Goal: Navigation & Orientation: Go to known website

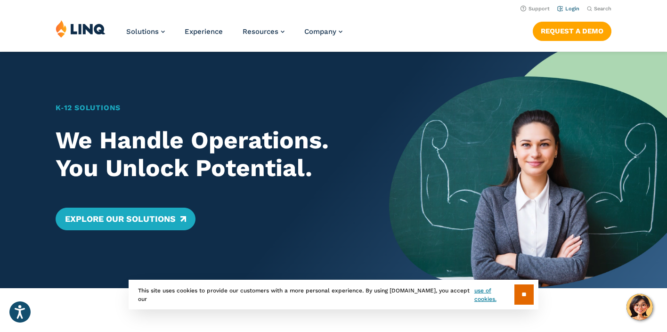
click at [575, 9] on link "Login" at bounding box center [568, 9] width 22 height 6
